Goal: Obtain resource: Obtain resource

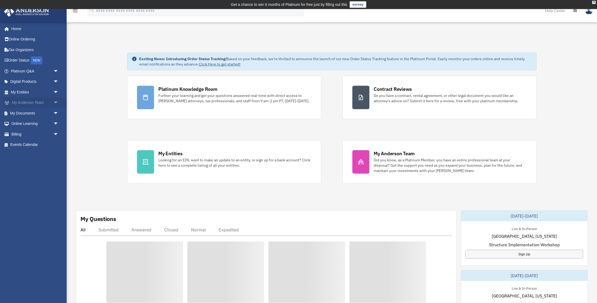
click at [32, 102] on link "My Anderson Team arrow_drop_down" at bounding box center [35, 103] width 63 height 11
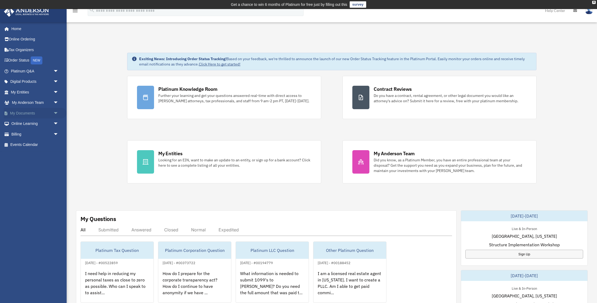
click at [25, 111] on link "My Documents arrow_drop_down" at bounding box center [35, 113] width 63 height 11
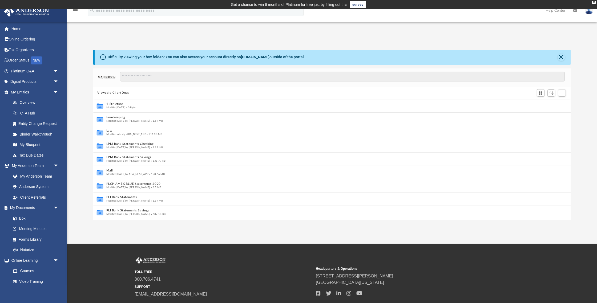
scroll to position [0, 0]
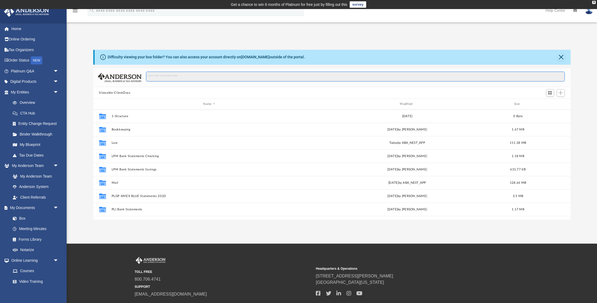
click at [173, 79] on input "Search files and folders" at bounding box center [355, 77] width 418 height 10
type input "**********"
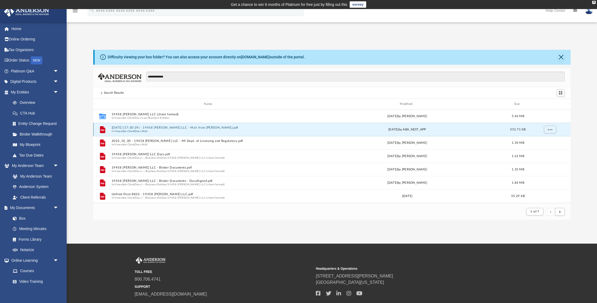
click at [187, 127] on button "[DATE] (17:30:39) - 19458 [PERSON_NAME] LLC - Mail from [PERSON_NAME].pdf" at bounding box center [209, 127] width 196 height 3
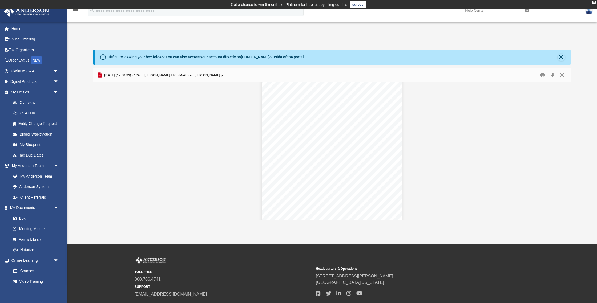
scroll to position [1788, 0]
click at [563, 57] on button "Close" at bounding box center [560, 57] width 7 height 7
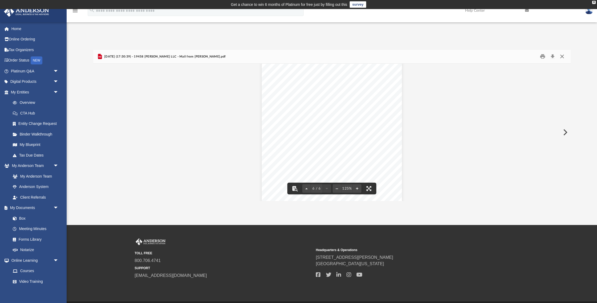
click at [562, 57] on button "Close" at bounding box center [562, 56] width 10 height 8
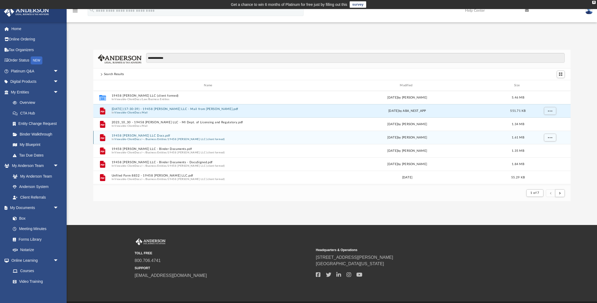
click at [156, 134] on button "19458 [PERSON_NAME] LLC Docs.pdf" at bounding box center [209, 135] width 196 height 3
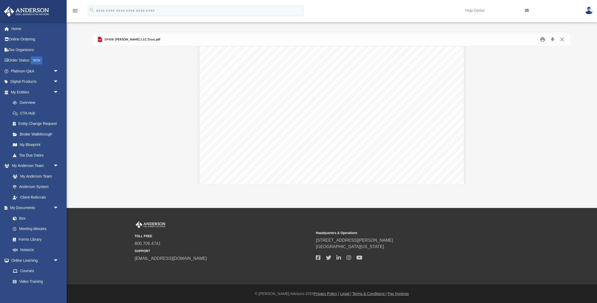
scroll to position [122, 0]
click at [562, 40] on button "Close" at bounding box center [562, 39] width 10 height 8
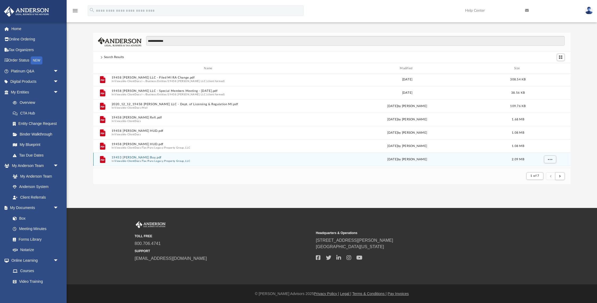
scroll to position [102, 0]
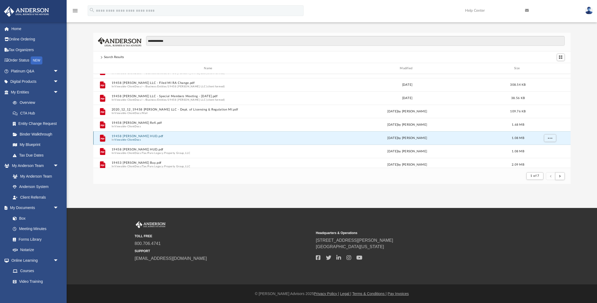
click at [149, 135] on button "19458 [PERSON_NAME] HUD.pdf" at bounding box center [209, 136] width 196 height 3
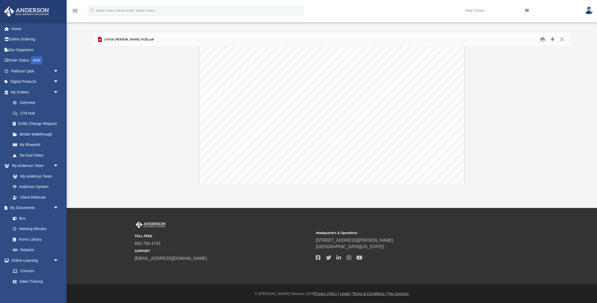
scroll to position [151, 0]
click at [98, 113] on button "Preview" at bounding box center [99, 115] width 12 height 15
click at [102, 116] on button "Preview" at bounding box center [99, 115] width 12 height 15
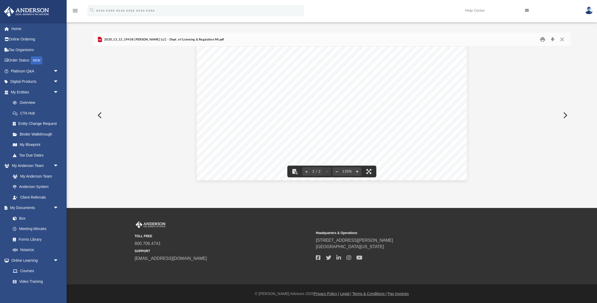
click at [101, 113] on button "Preview" at bounding box center [99, 115] width 12 height 15
click at [99, 114] on button "Preview" at bounding box center [99, 115] width 12 height 15
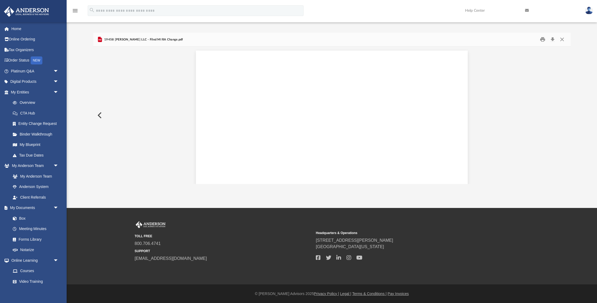
scroll to position [719, 0]
click at [100, 116] on button "Preview" at bounding box center [99, 115] width 12 height 15
click at [99, 111] on button "Preview" at bounding box center [99, 115] width 12 height 15
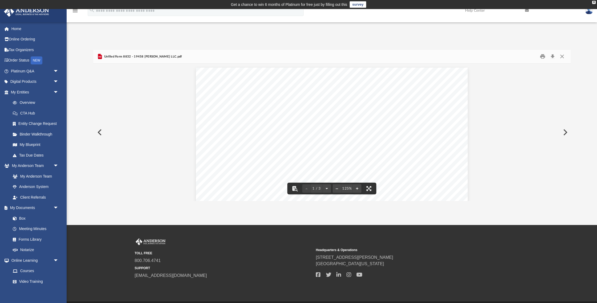
click at [99, 130] on button "Preview" at bounding box center [99, 132] width 12 height 15
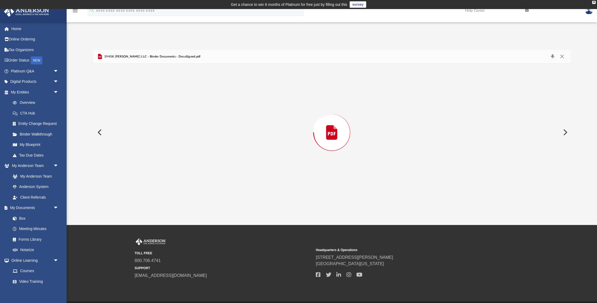
scroll to position [1079, 0]
click at [100, 130] on button "Preview" at bounding box center [99, 132] width 12 height 15
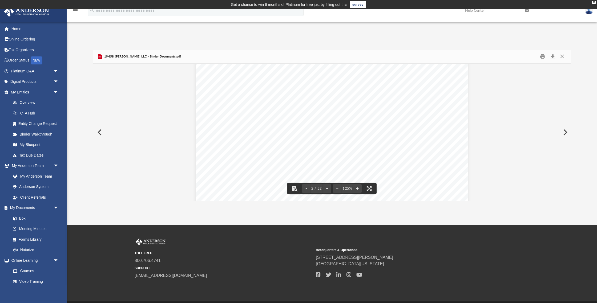
scroll to position [427, 0]
click at [98, 134] on button "Preview" at bounding box center [99, 132] width 12 height 15
click at [100, 132] on button "Preview" at bounding box center [99, 132] width 12 height 15
click at [101, 133] on button "Preview" at bounding box center [99, 132] width 12 height 15
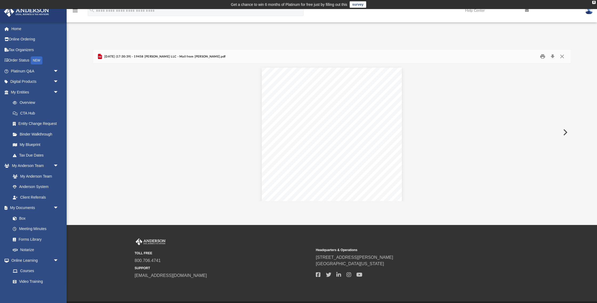
scroll to position [1754, 0]
